Goal: Contribute content: Add original content to the website for others to see

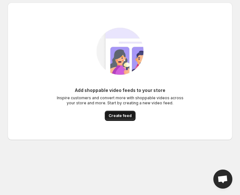
click at [114, 116] on span "Create feed" at bounding box center [120, 115] width 23 height 5
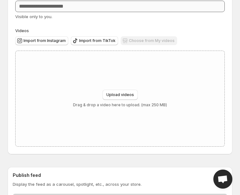
scroll to position [48, 0]
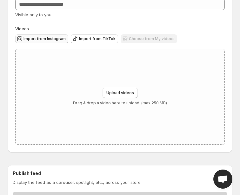
click at [46, 41] on span "Import from Instagram" at bounding box center [44, 38] width 42 height 5
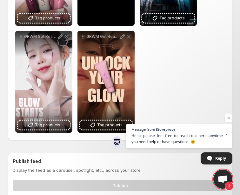
scroll to position [184, 0]
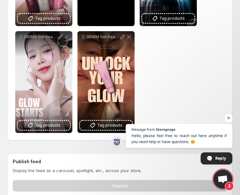
click at [173, 160] on span "Message from Storeprops Hello, please feel free to reach out here anytime if yo…" at bounding box center [179, 144] width 107 height 40
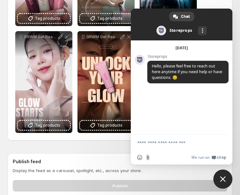
click at [222, 182] on span "Close chat" at bounding box center [222, 178] width 19 height 19
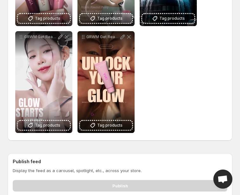
click at [183, 177] on div "Publish" at bounding box center [120, 184] width 215 height 14
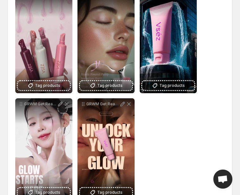
scroll to position [119, 0]
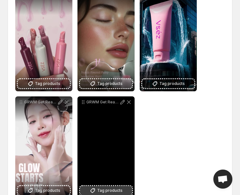
click at [115, 187] on span "Tag products" at bounding box center [109, 190] width 25 height 6
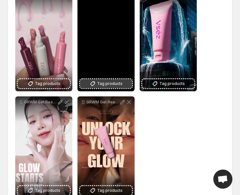
click at [119, 80] on span "Tag products" at bounding box center [109, 83] width 25 height 6
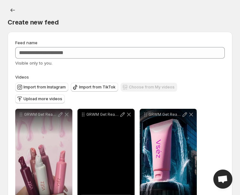
scroll to position [0, 0]
click at [159, 59] on div "Feed name Visible only to you." at bounding box center [119, 52] width 209 height 27
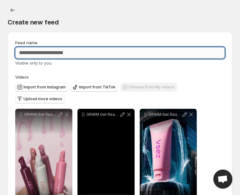
click at [159, 52] on input "Feed name" at bounding box center [119, 52] width 209 height 11
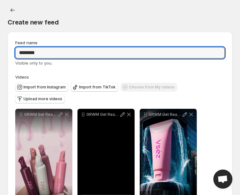
type input "********"
click at [205, 69] on div "**********" at bounding box center [119, 177] width 209 height 277
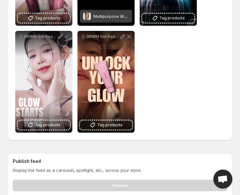
scroll to position [184, 0]
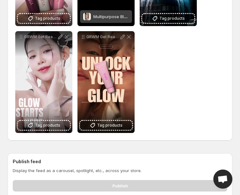
click at [116, 177] on div "Publish" at bounding box center [120, 184] width 215 height 14
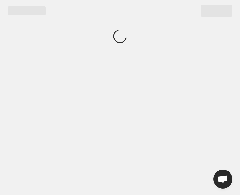
scroll to position [0, 0]
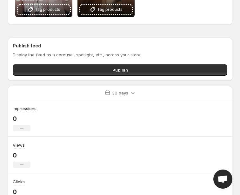
scroll to position [327, 0]
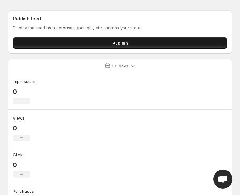
click at [157, 37] on button "Publish" at bounding box center [120, 42] width 215 height 11
